Goal: Transaction & Acquisition: Purchase product/service

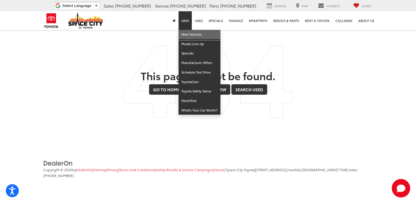
click at [186, 35] on link "New Vehicles" at bounding box center [200, 35] width 42 height 10
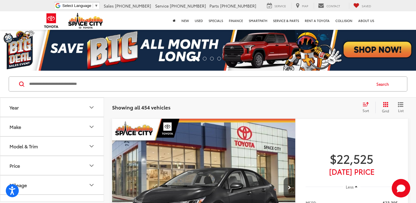
click at [53, 129] on button "Make" at bounding box center [52, 126] width 104 height 19
click at [31, 115] on label "Toyota (454)" at bounding box center [25, 113] width 23 height 23
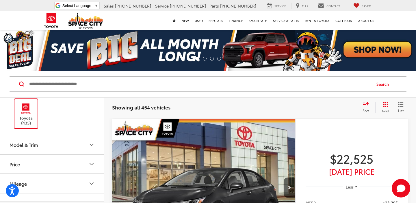
click at [53, 144] on button "Model & Trim" at bounding box center [52, 144] width 104 height 19
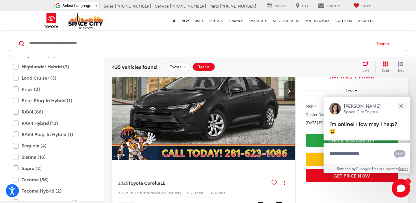
scroll to position [227, 0]
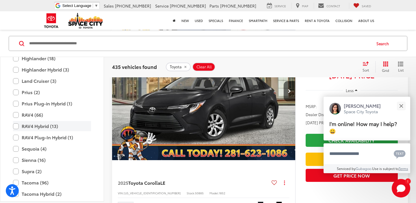
click at [44, 126] on label "RAV4 Hybrid (13)" at bounding box center [52, 126] width 78 height 10
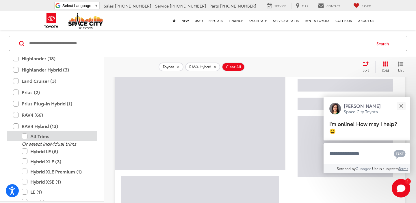
scroll to position [66, 0]
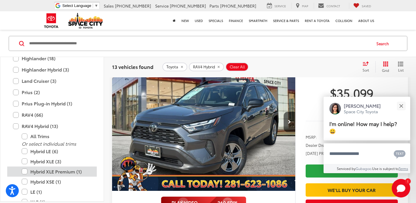
click at [44, 169] on label "Hybrid XLE Premium (1)" at bounding box center [56, 171] width 69 height 10
